Goal: Task Accomplishment & Management: Complete application form

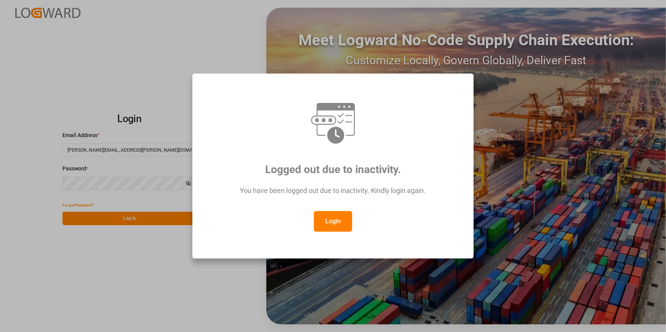
click at [343, 228] on button "Login" at bounding box center [333, 221] width 38 height 21
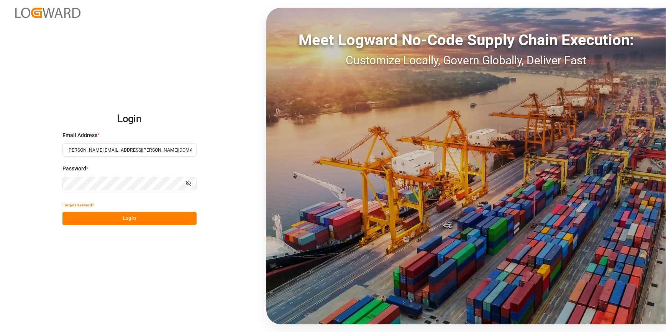
click at [125, 218] on button "Log In" at bounding box center [129, 218] width 134 height 13
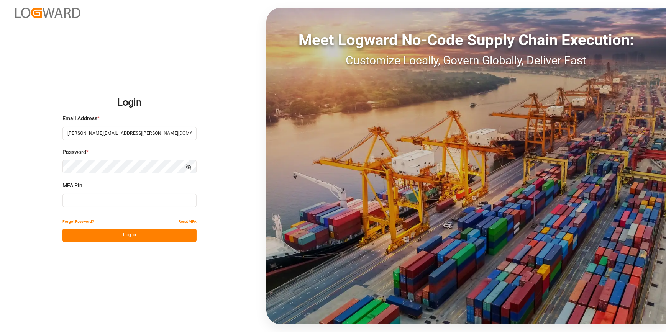
click at [103, 201] on input at bounding box center [129, 200] width 134 height 13
type input "243080"
click at [115, 238] on button "Log In" at bounding box center [129, 235] width 134 height 13
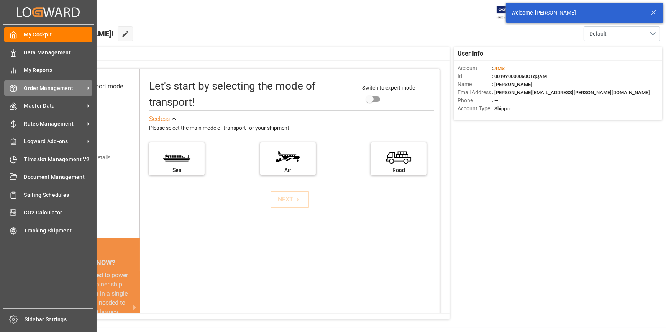
click at [33, 87] on span "Order Management" at bounding box center [54, 88] width 61 height 8
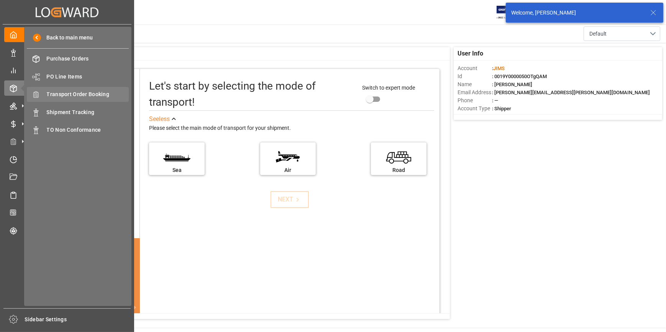
click at [66, 97] on span "Transport Order Booking" at bounding box center [88, 94] width 82 height 8
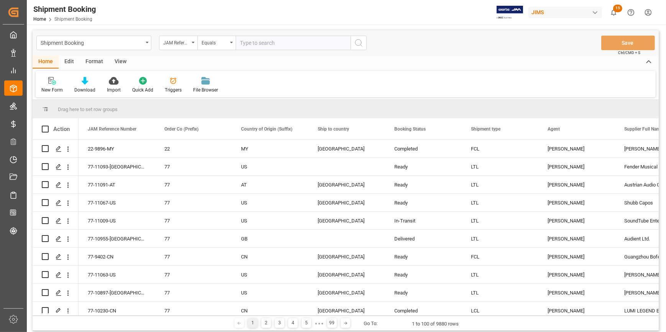
click at [120, 61] on div "View" at bounding box center [120, 62] width 23 height 13
click at [41, 62] on div "Home" at bounding box center [46, 62] width 26 height 13
click at [52, 89] on div "New Form" at bounding box center [51, 90] width 21 height 7
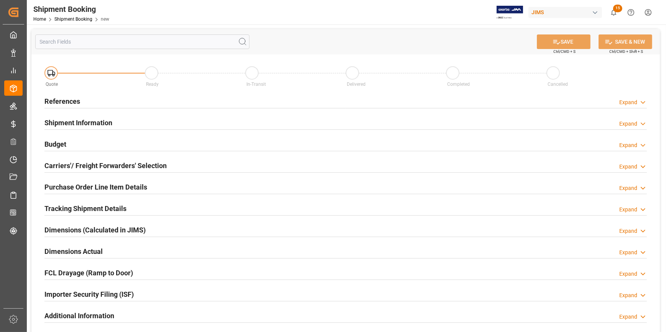
click at [57, 99] on h2 "References" at bounding box center [62, 101] width 36 height 10
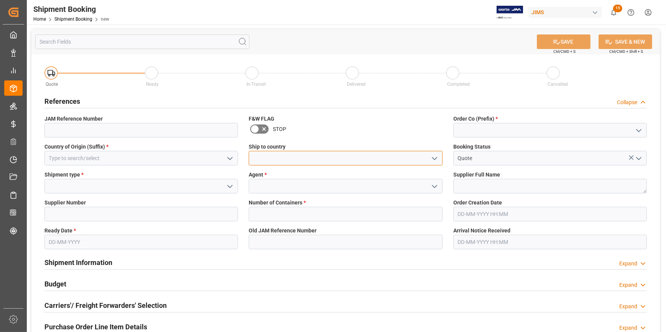
click at [299, 159] on input at bounding box center [346, 158] width 194 height 15
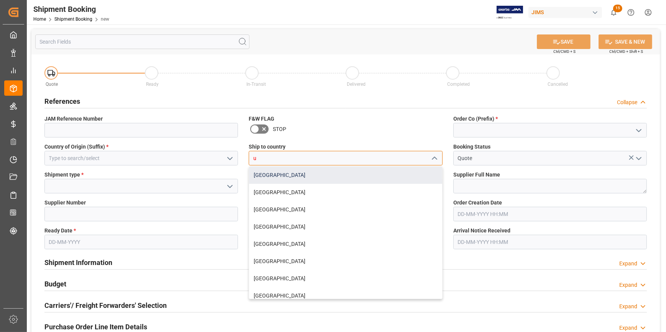
click at [287, 175] on div "[GEOGRAPHIC_DATA]" at bounding box center [345, 175] width 193 height 17
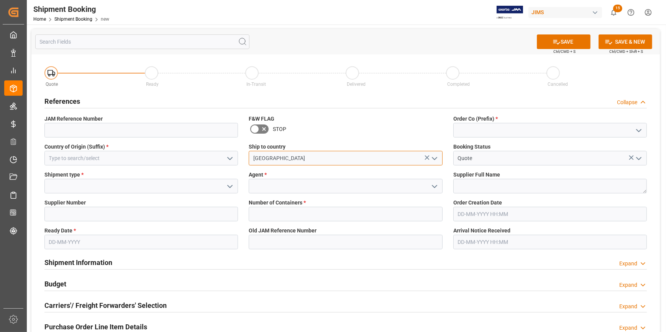
type input "[GEOGRAPHIC_DATA]"
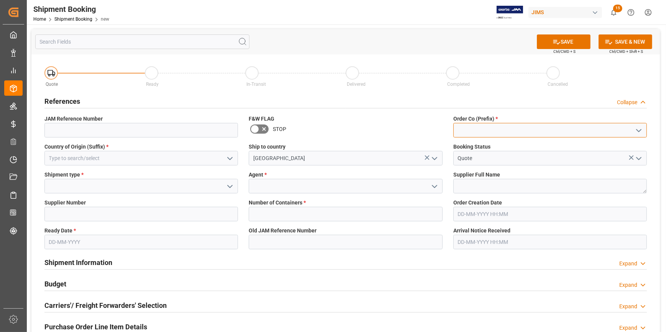
click at [489, 131] on input at bounding box center [550, 130] width 194 height 15
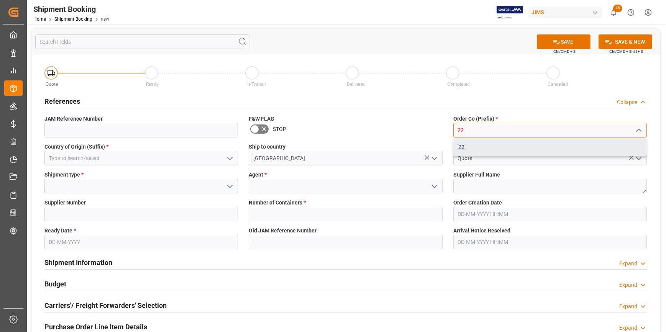
click at [463, 148] on div "22" at bounding box center [550, 147] width 193 height 17
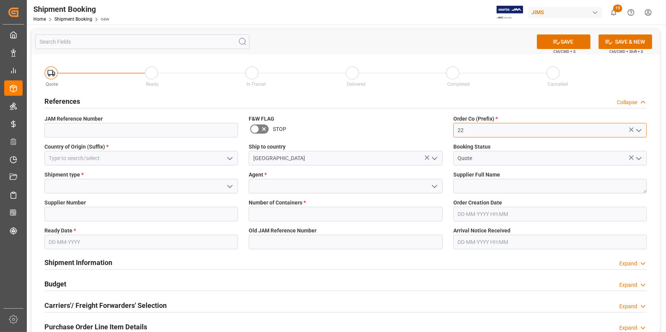
type input "22"
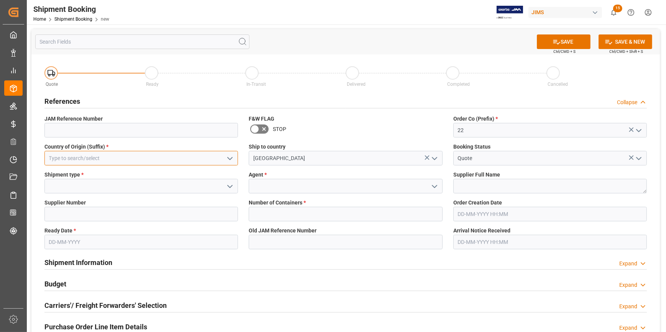
click at [111, 157] on input at bounding box center [141, 158] width 194 height 15
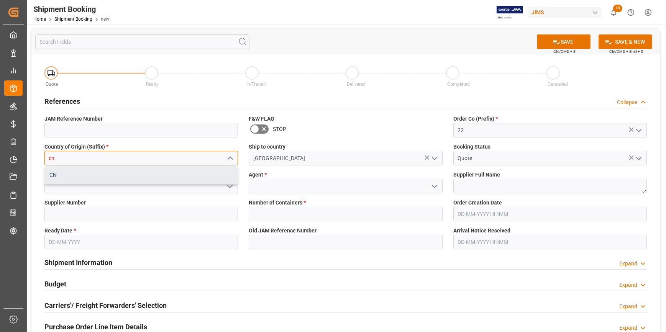
click at [119, 175] on div "CN" at bounding box center [141, 175] width 193 height 17
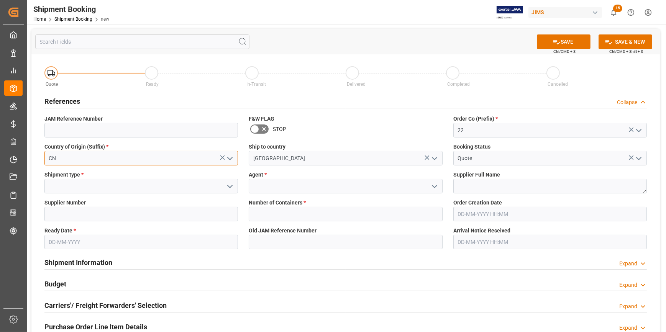
type input "CN"
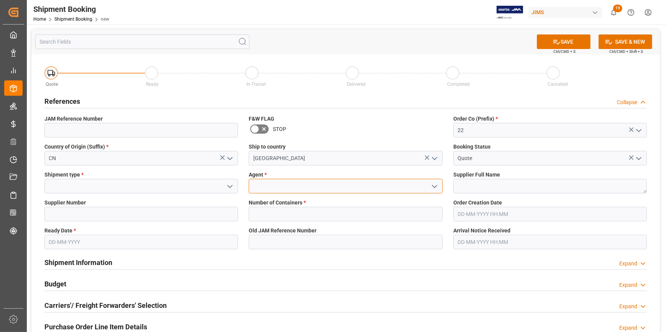
click at [279, 184] on input at bounding box center [346, 186] width 194 height 15
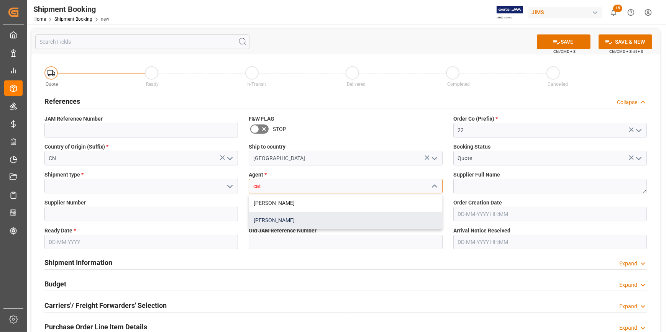
click at [294, 223] on div "[PERSON_NAME]" at bounding box center [345, 220] width 193 height 17
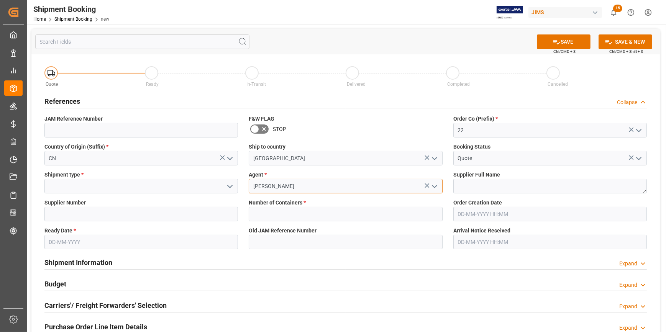
type input "[PERSON_NAME]"
click at [115, 184] on input at bounding box center [141, 186] width 194 height 15
type input "l"
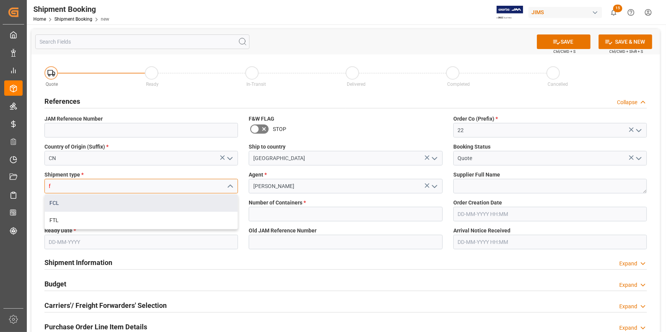
click at [89, 205] on div "FCL" at bounding box center [141, 203] width 193 height 17
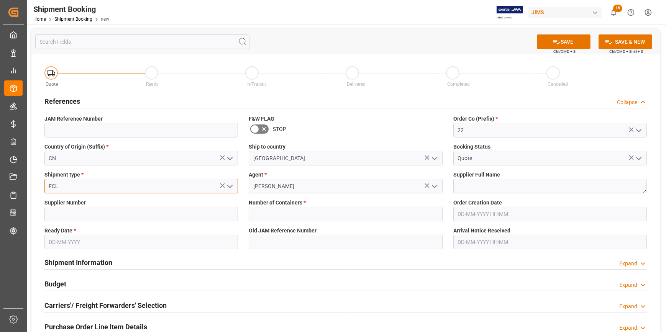
type input "FCL"
click at [486, 186] on textarea at bounding box center [550, 186] width 194 height 15
click at [86, 211] on input at bounding box center [141, 214] width 194 height 15
paste input "243955"
type input "243955"
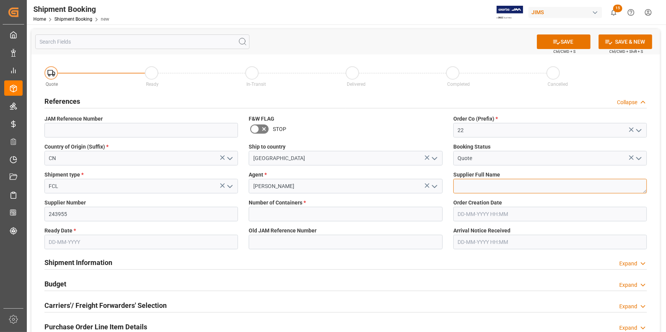
click at [500, 192] on textarea at bounding box center [550, 186] width 194 height 15
click at [466, 185] on textarea at bounding box center [550, 186] width 194 height 15
paste textarea "Merida Musical Instr. Manufact"
type textarea "Merida Musical Instr. Manufact"
click at [282, 209] on input "text" at bounding box center [346, 214] width 194 height 15
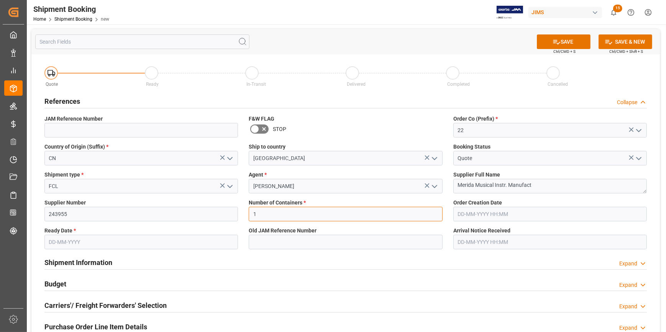
type input "1"
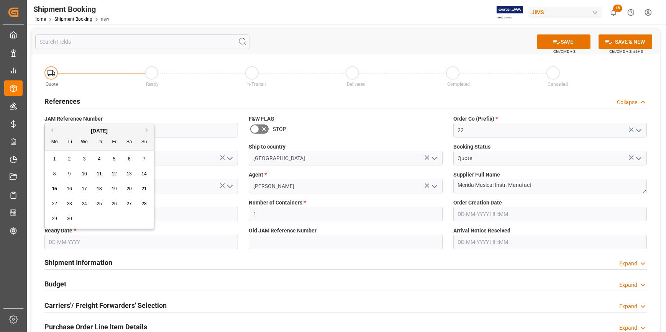
click at [54, 245] on input "text" at bounding box center [141, 242] width 194 height 15
click at [69, 220] on span "30" at bounding box center [69, 218] width 5 height 5
type input "[DATE]"
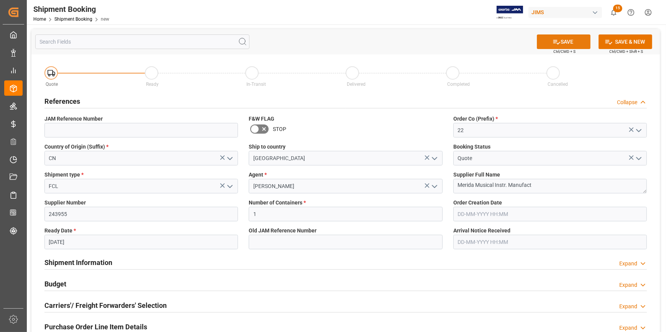
click at [578, 44] on button "SAVE" at bounding box center [564, 41] width 54 height 15
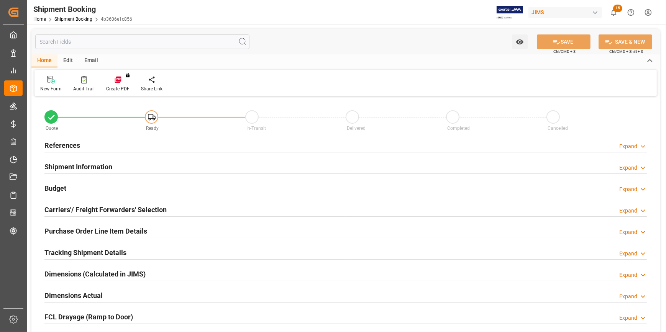
type input "1"
type input "[DATE]"
click at [62, 149] on h2 "References" at bounding box center [62, 145] width 36 height 10
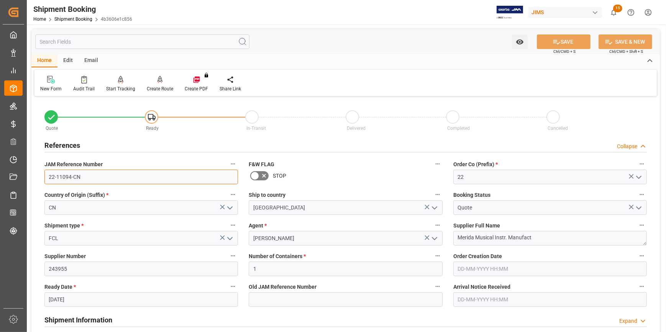
drag, startPoint x: 84, startPoint y: 177, endPoint x: 33, endPoint y: 172, distance: 51.2
click at [33, 172] on div "Quote Ready In-Transit Delivered Completed Cancelled References Collapse JAM Re…" at bounding box center [345, 336] width 628 height 476
